Goal: Navigation & Orientation: Find specific page/section

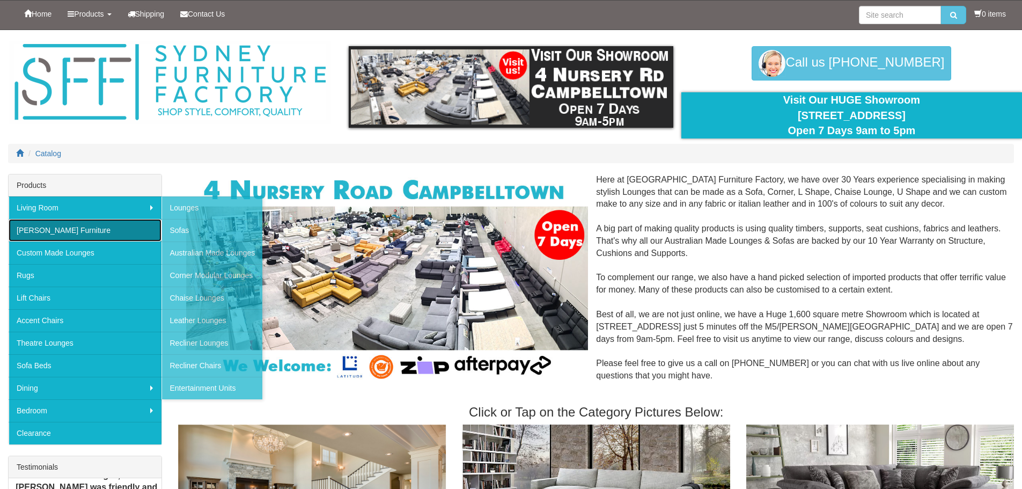
click at [67, 224] on link "[PERSON_NAME] Furniture" at bounding box center [85, 230] width 153 height 23
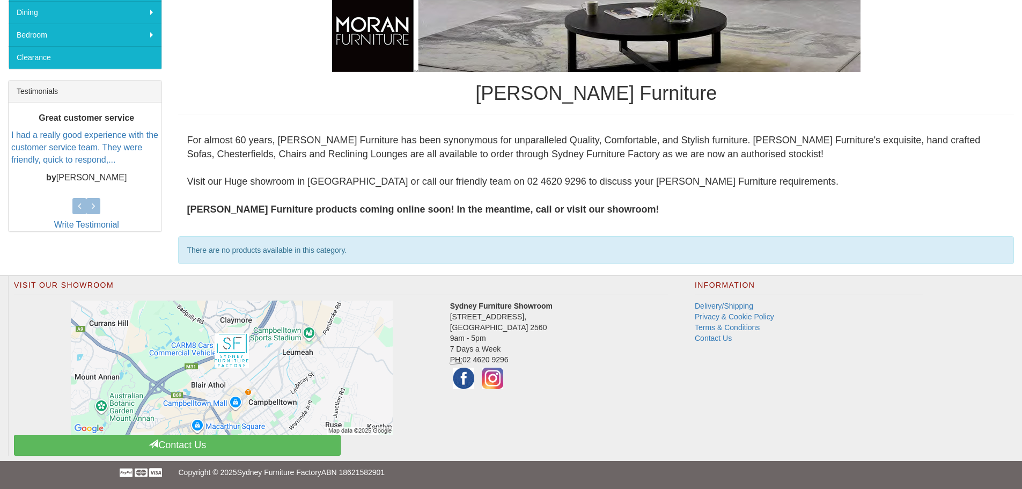
drag, startPoint x: 292, startPoint y: 250, endPoint x: 307, endPoint y: 237, distance: 19.0
click at [292, 249] on div "There are no products available in this category." at bounding box center [596, 250] width 836 height 28
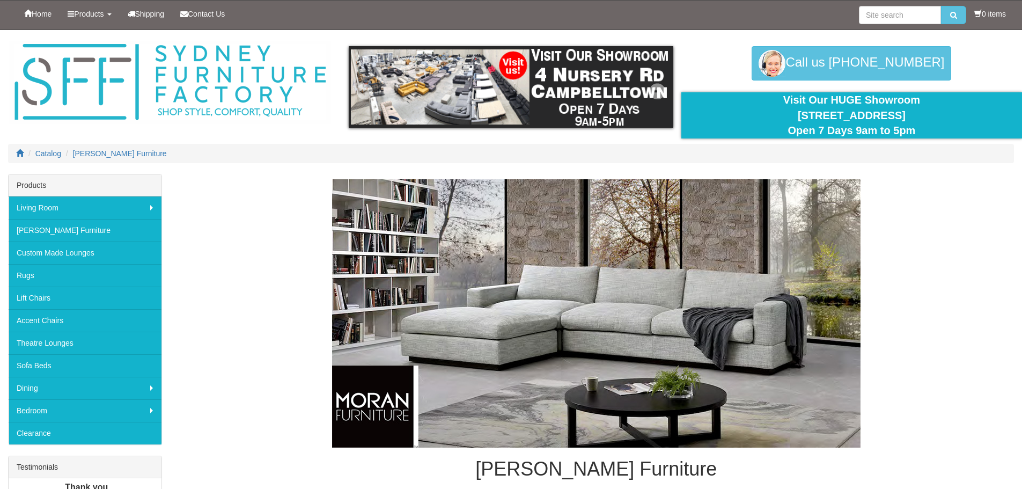
click at [465, 78] on img at bounding box center [511, 87] width 325 height 82
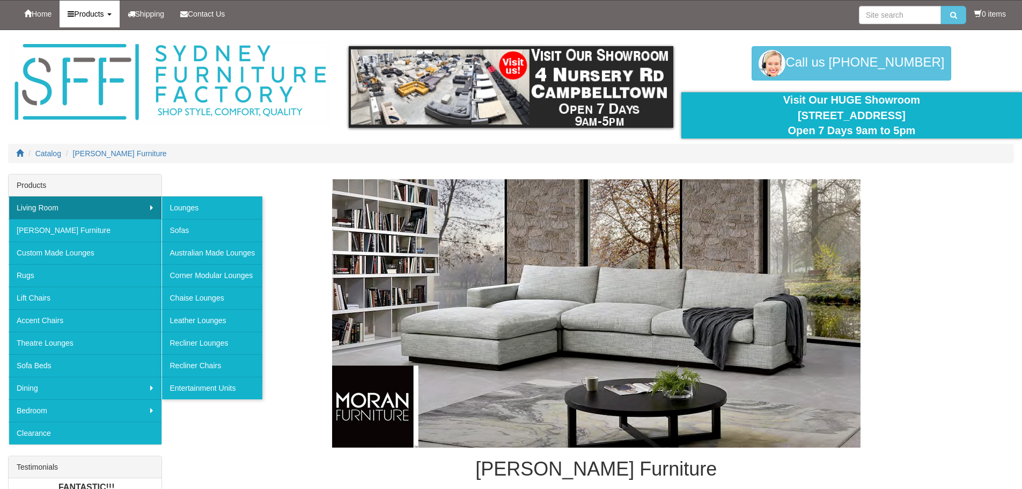
click at [95, 9] on link "Products" at bounding box center [90, 14] width 60 height 27
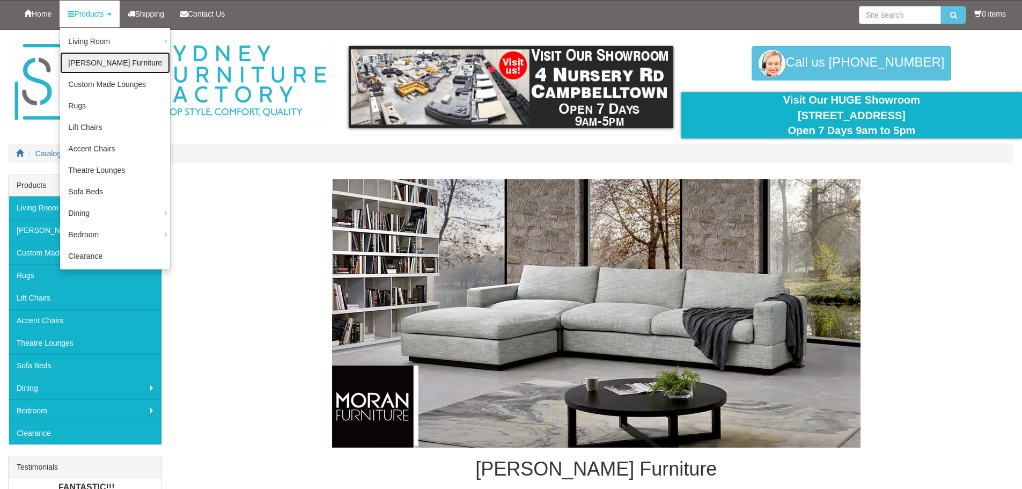
click at [116, 65] on link "[PERSON_NAME] Furniture" at bounding box center [115, 62] width 110 height 21
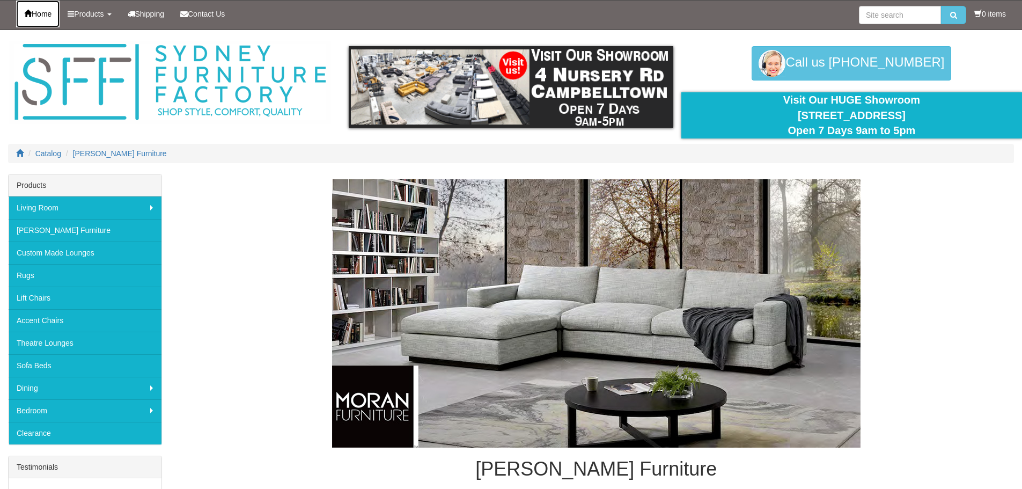
click at [40, 19] on link "Home" at bounding box center [37, 14] width 43 height 27
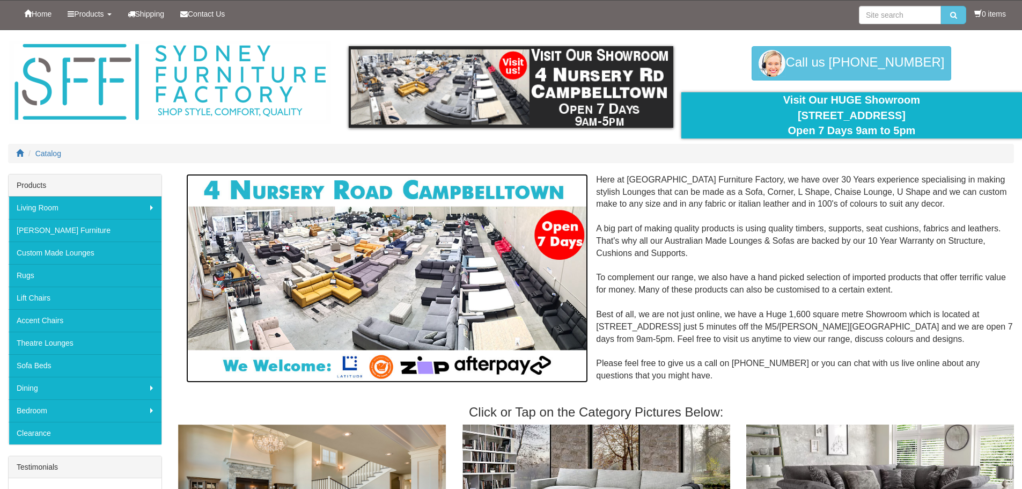
click at [430, 251] on img at bounding box center [387, 278] width 402 height 209
